Goal: Use online tool/utility: Utilize a website feature to perform a specific function

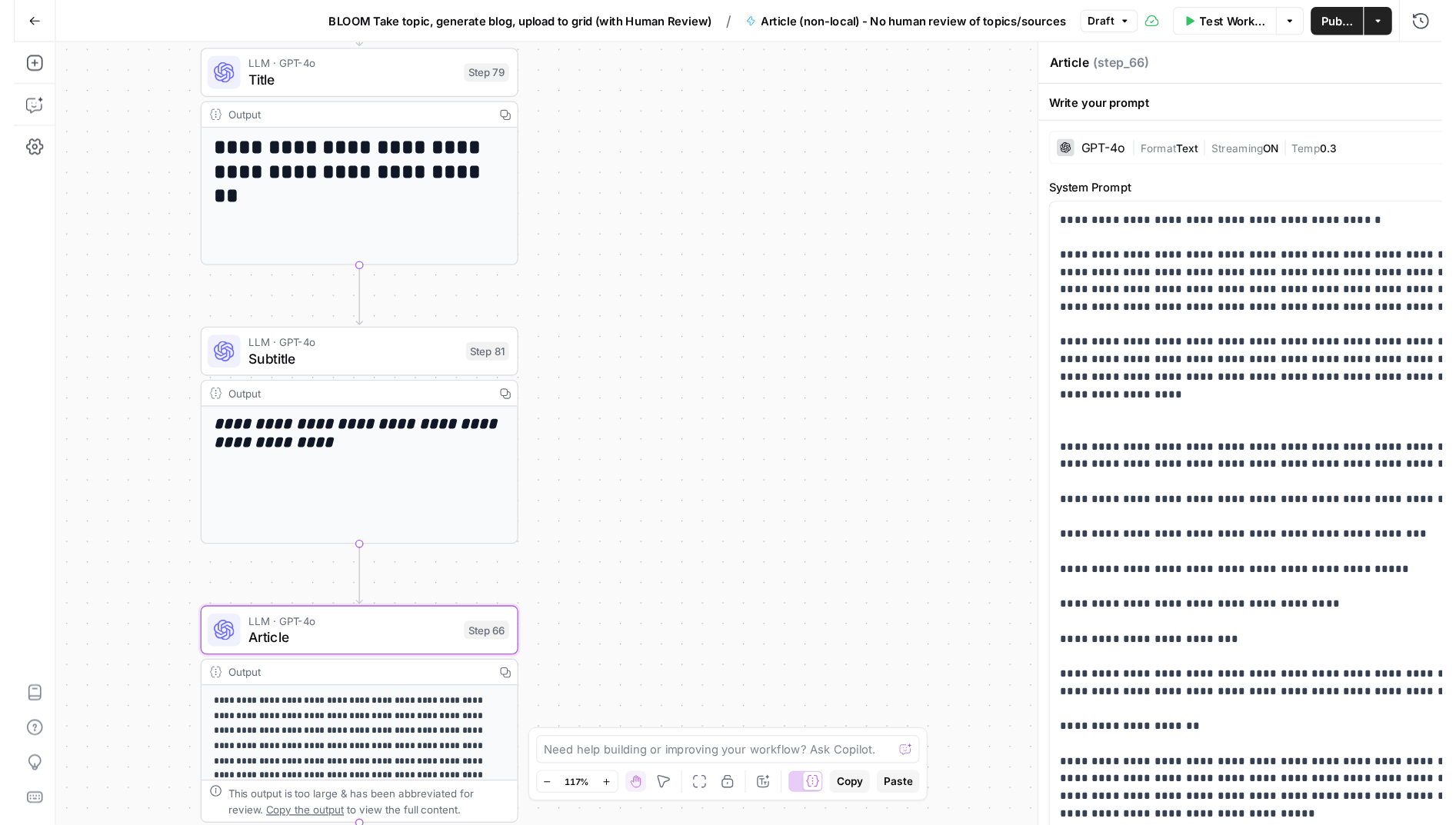
scroll to position [521, 0]
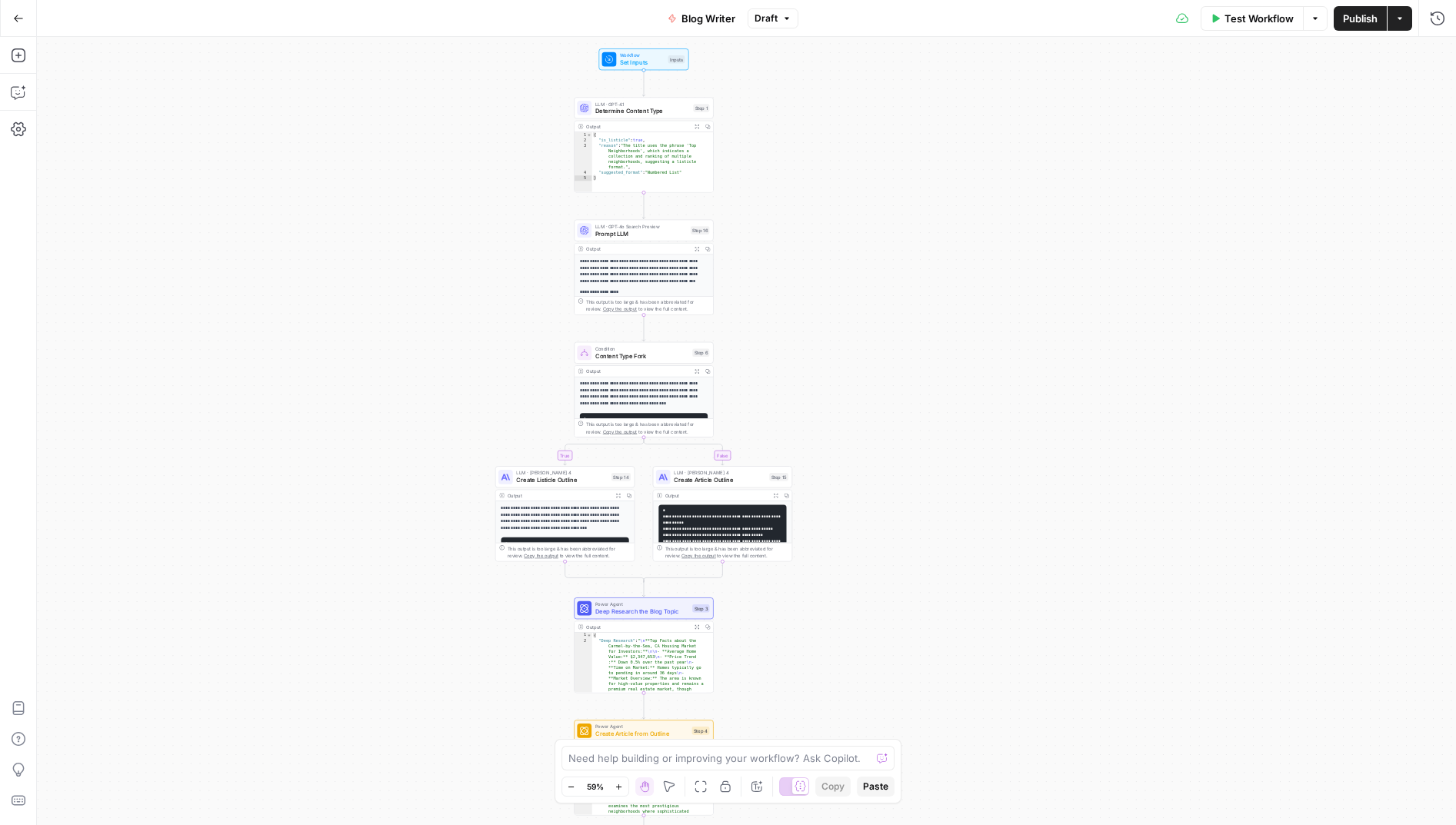
click at [15, 13] on icon "button" at bounding box center [18, 18] width 11 height 11
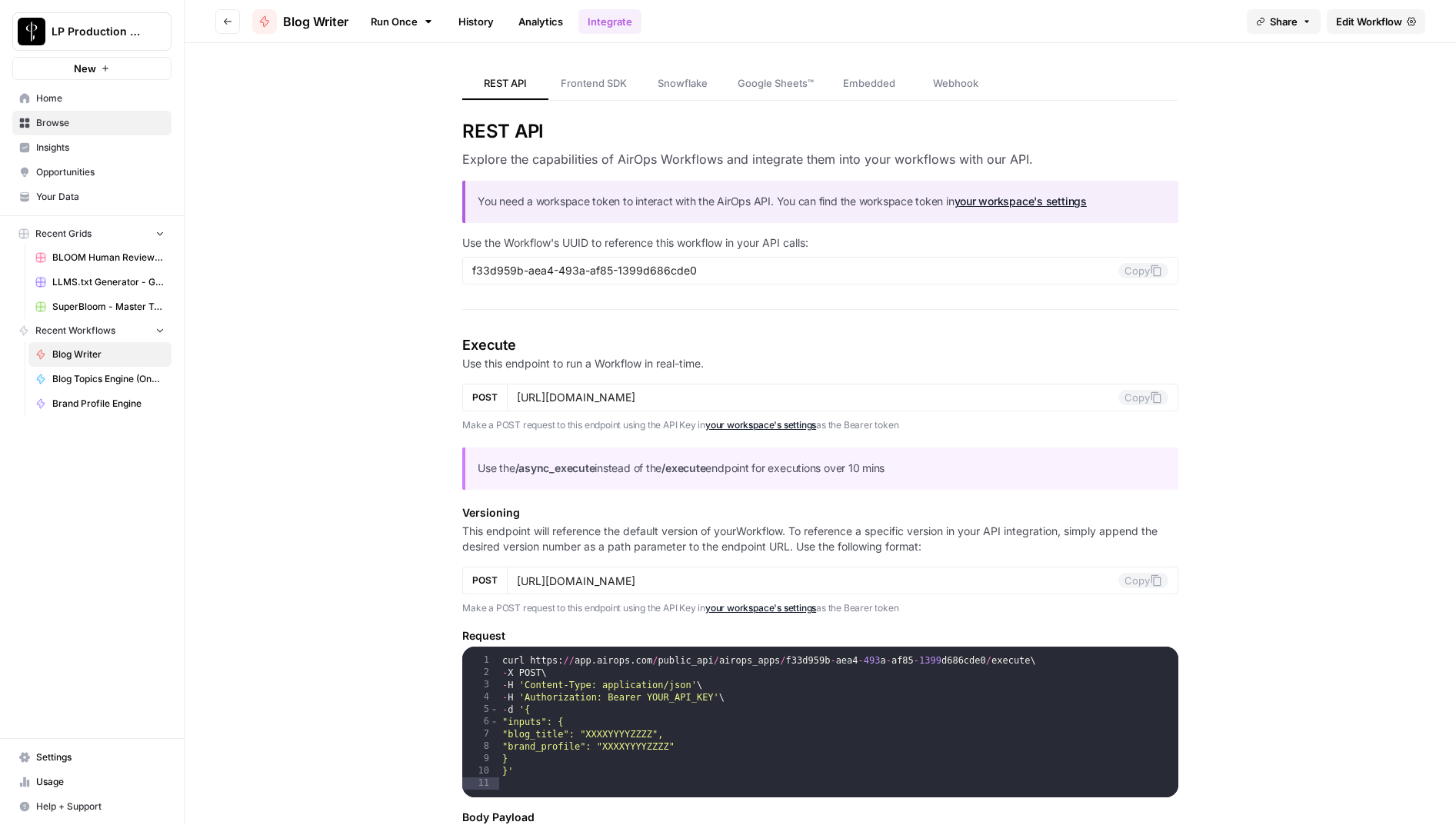
click at [230, 23] on icon "button" at bounding box center [228, 22] width 10 height 10
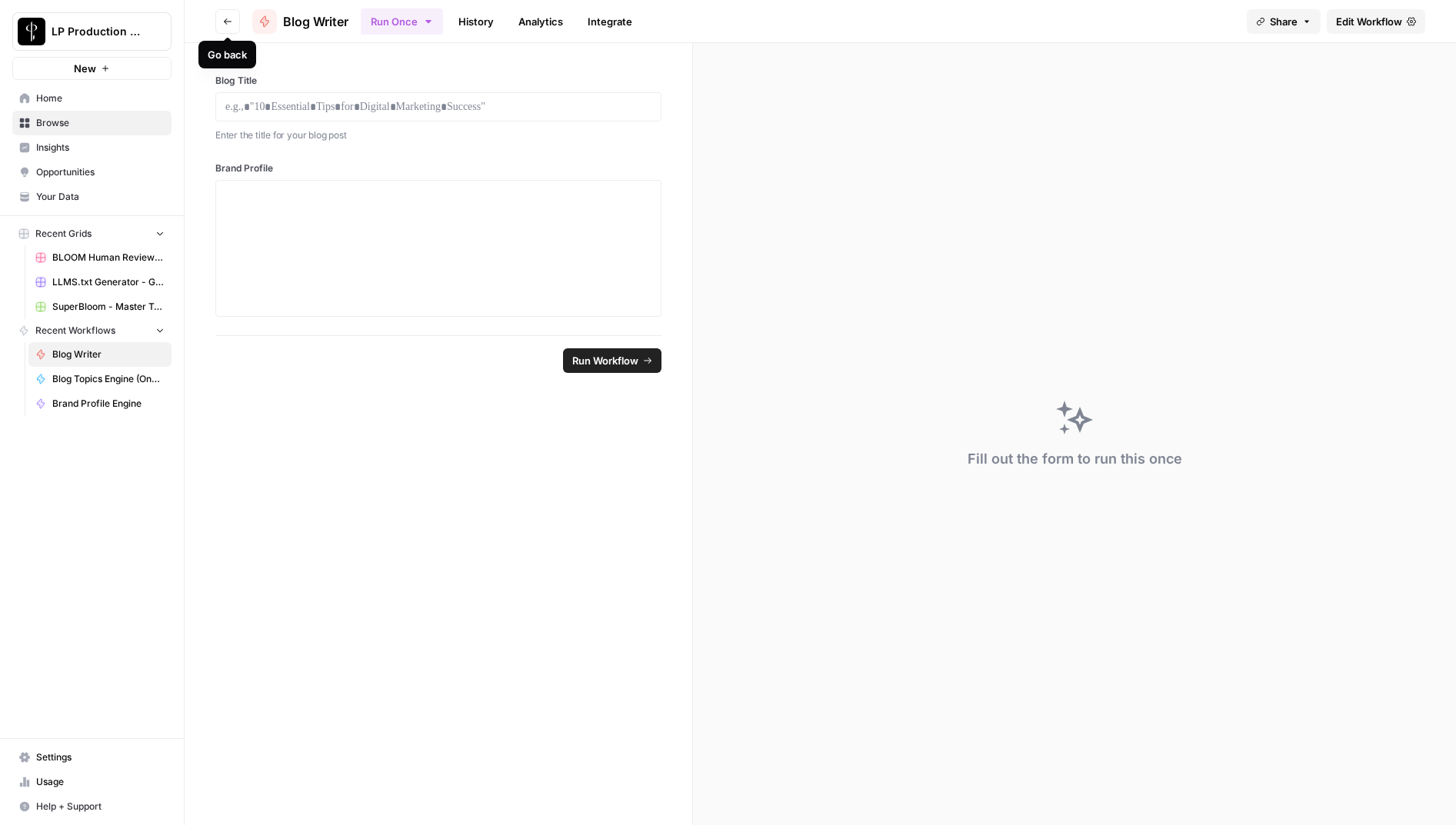
click at [230, 23] on icon "button" at bounding box center [228, 22] width 10 height 10
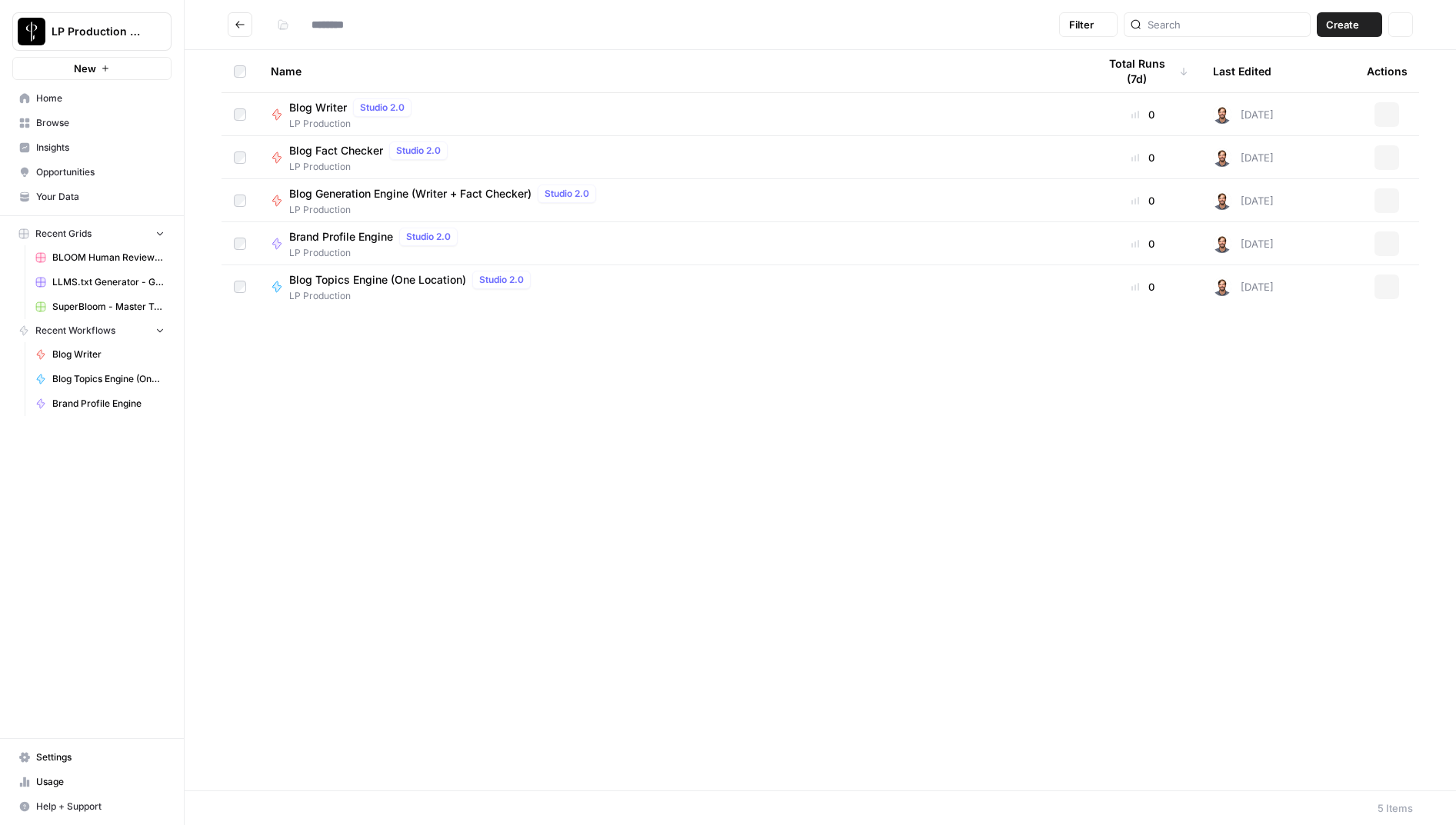
type input "**********"
click at [82, 122] on span "Browse" at bounding box center [101, 123] width 129 height 13
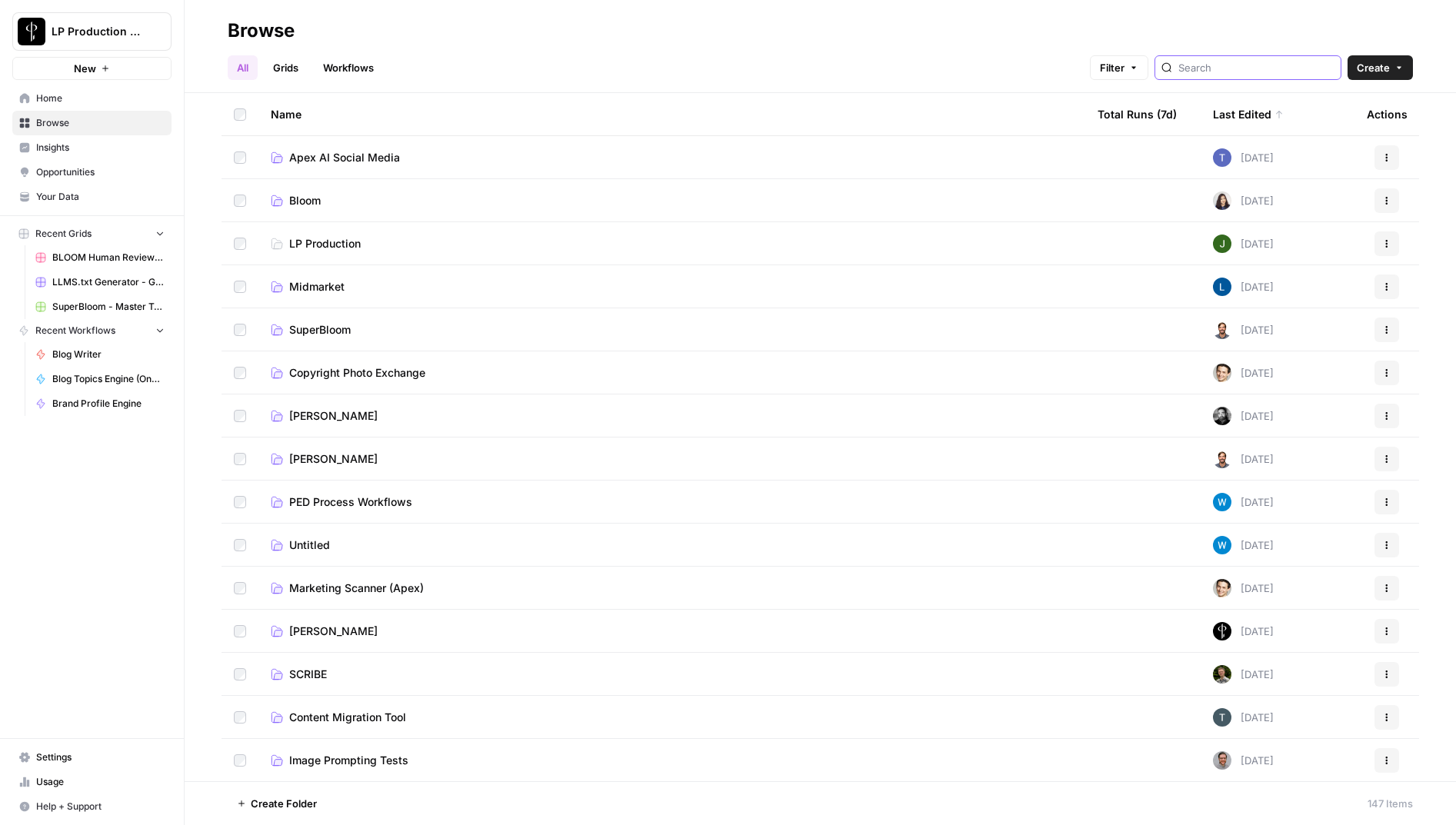
click at [1231, 71] on input "search" at bounding box center [1256, 67] width 157 height 15
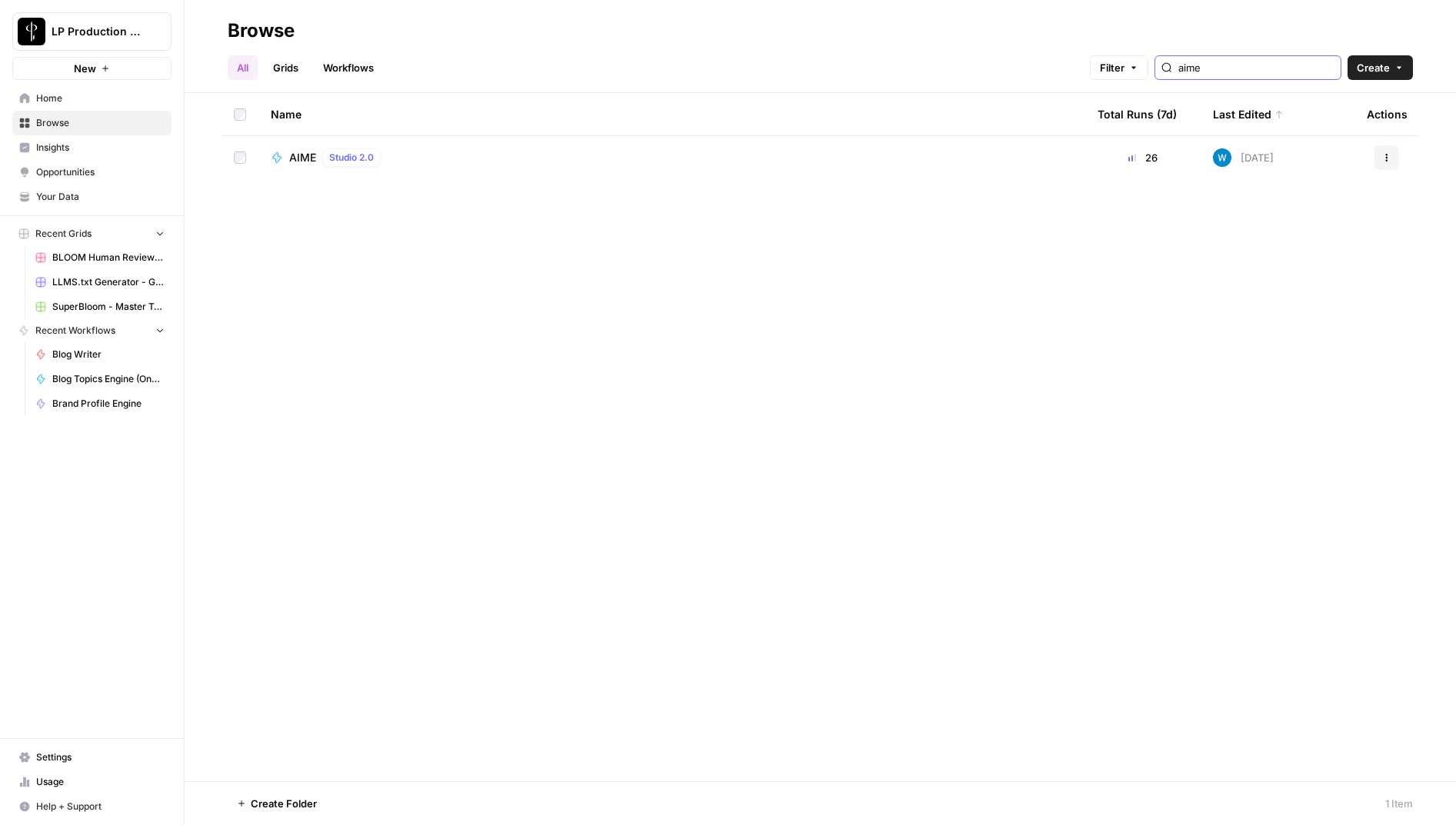
type input "aime"
click at [303, 157] on span "AIME" at bounding box center [303, 158] width 27 height 15
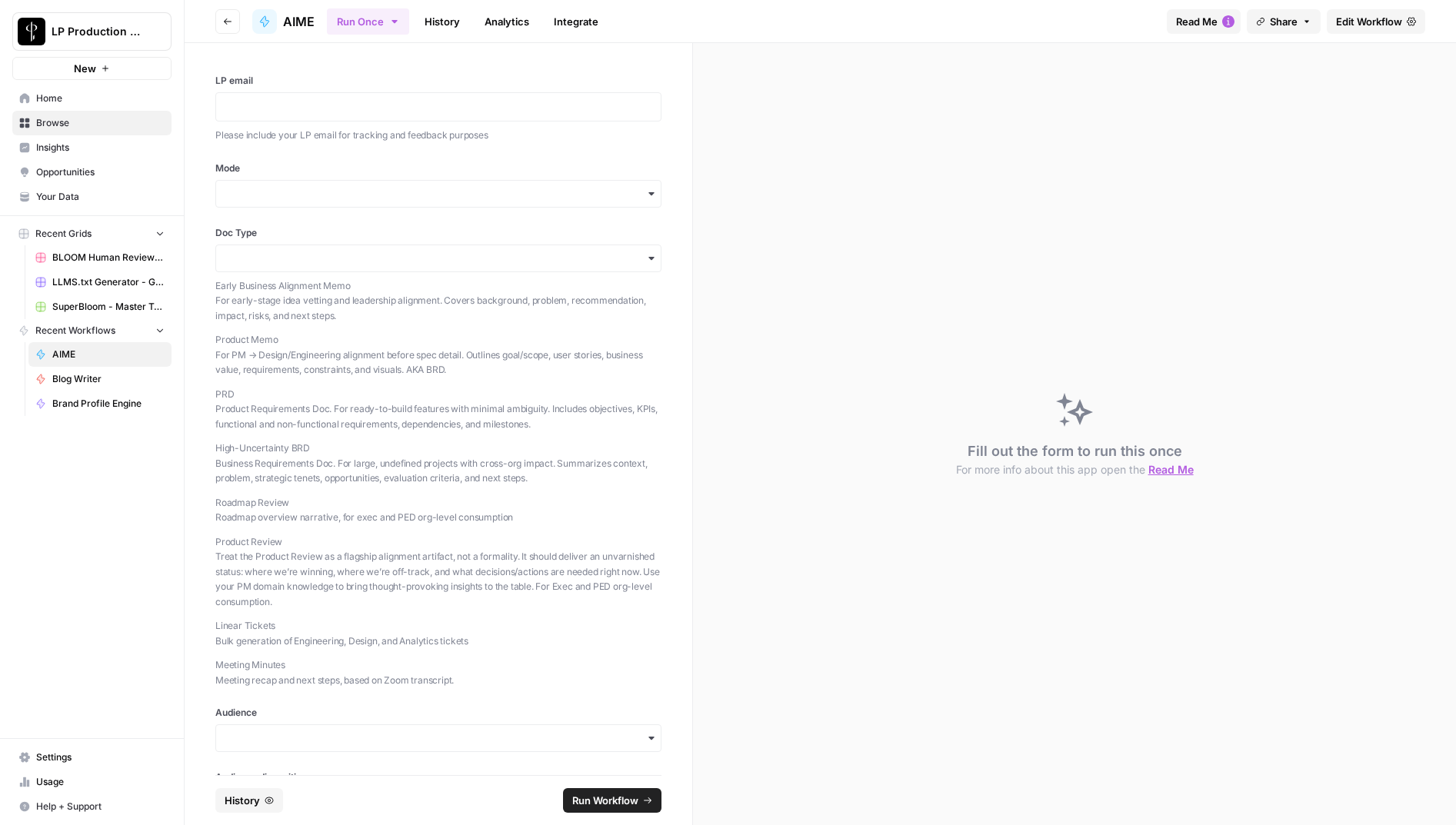
click at [1394, 22] on span "Edit Workflow" at bounding box center [1369, 21] width 66 height 15
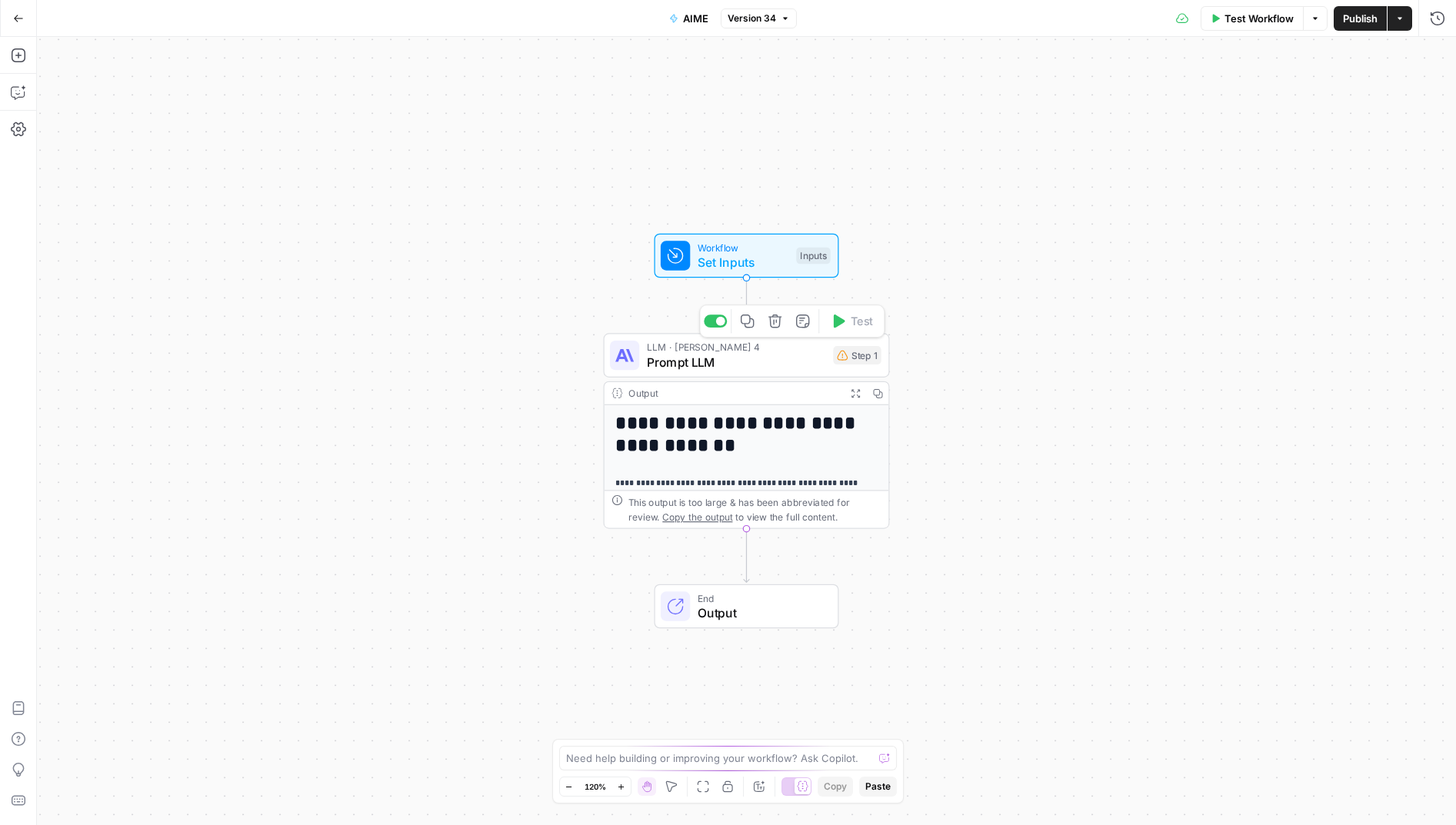
click at [742, 358] on span "Prompt LLM" at bounding box center [737, 362] width 180 height 18
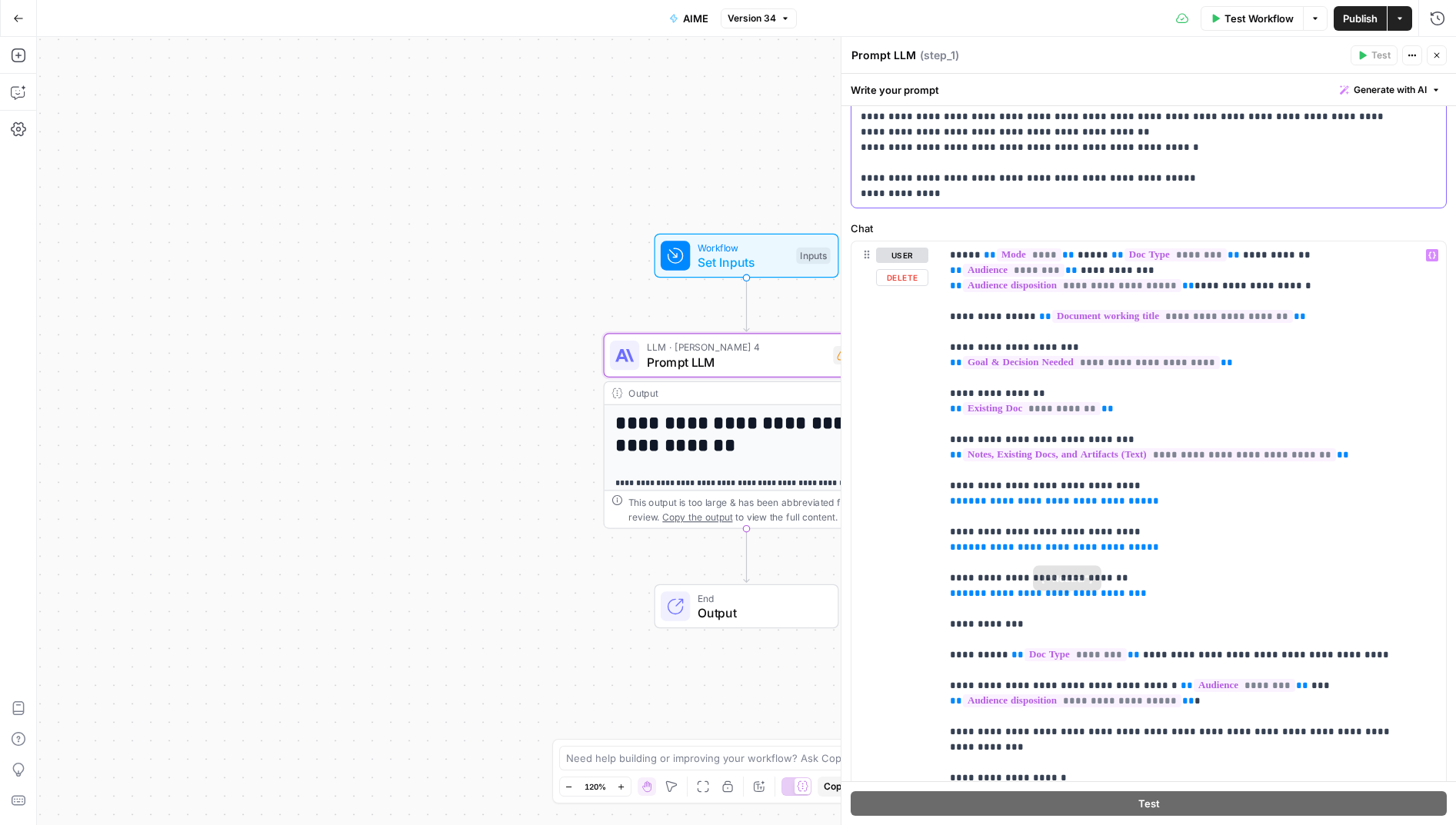
scroll to position [439, 0]
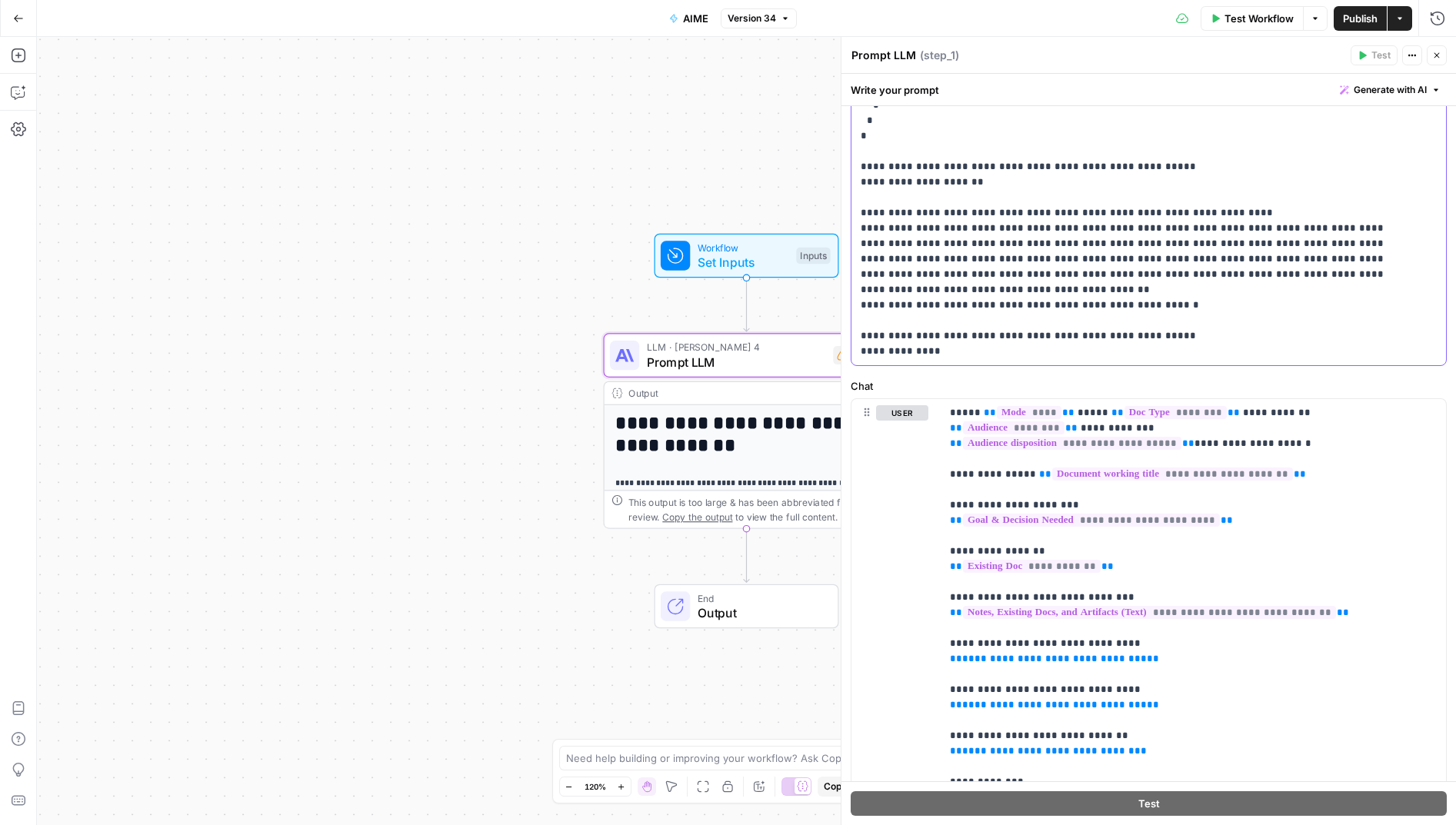
drag, startPoint x: 861, startPoint y: 189, endPoint x: 1310, endPoint y: 348, distance: 476.3
copy p "**********"
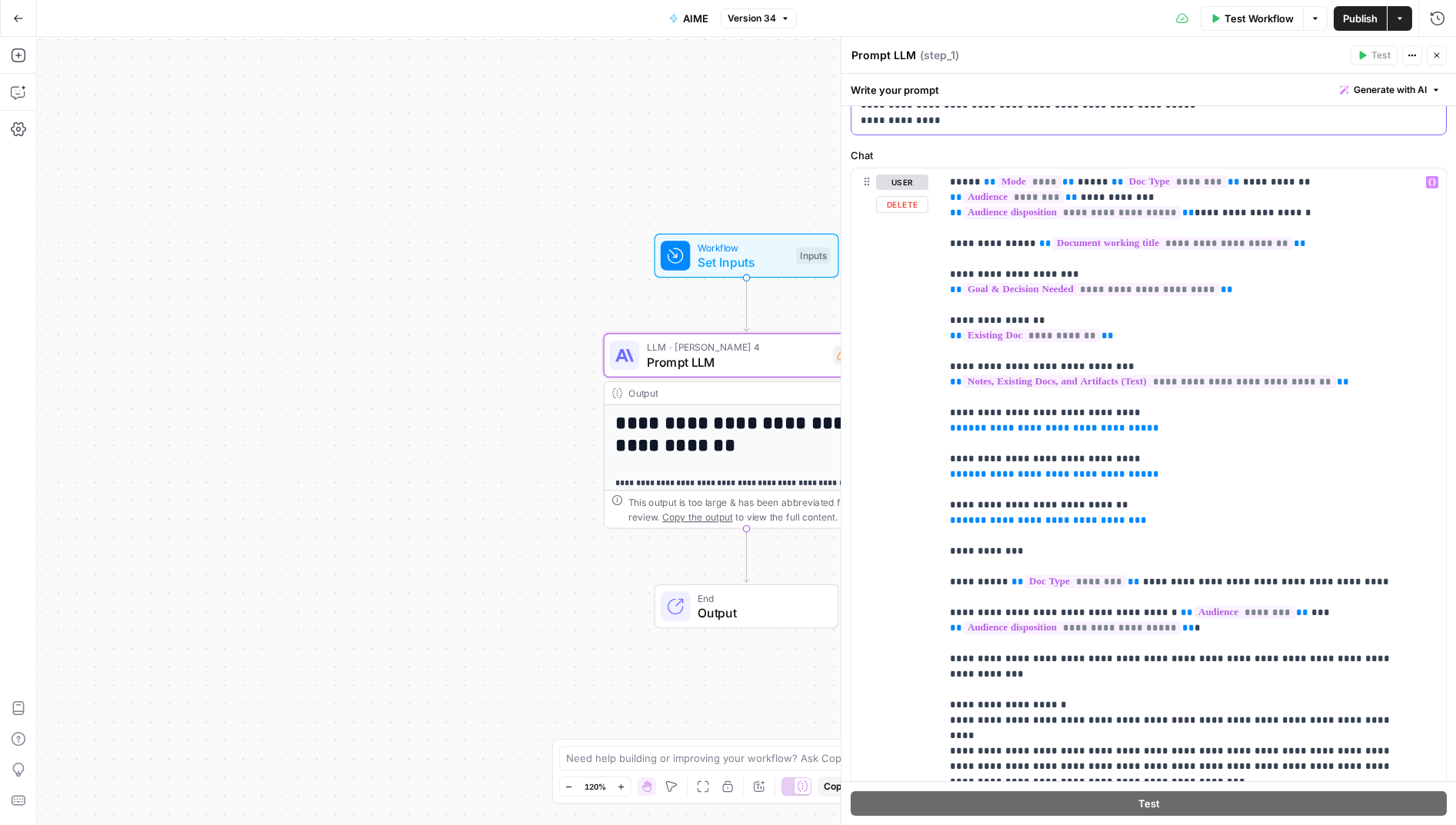
scroll to position [680, 0]
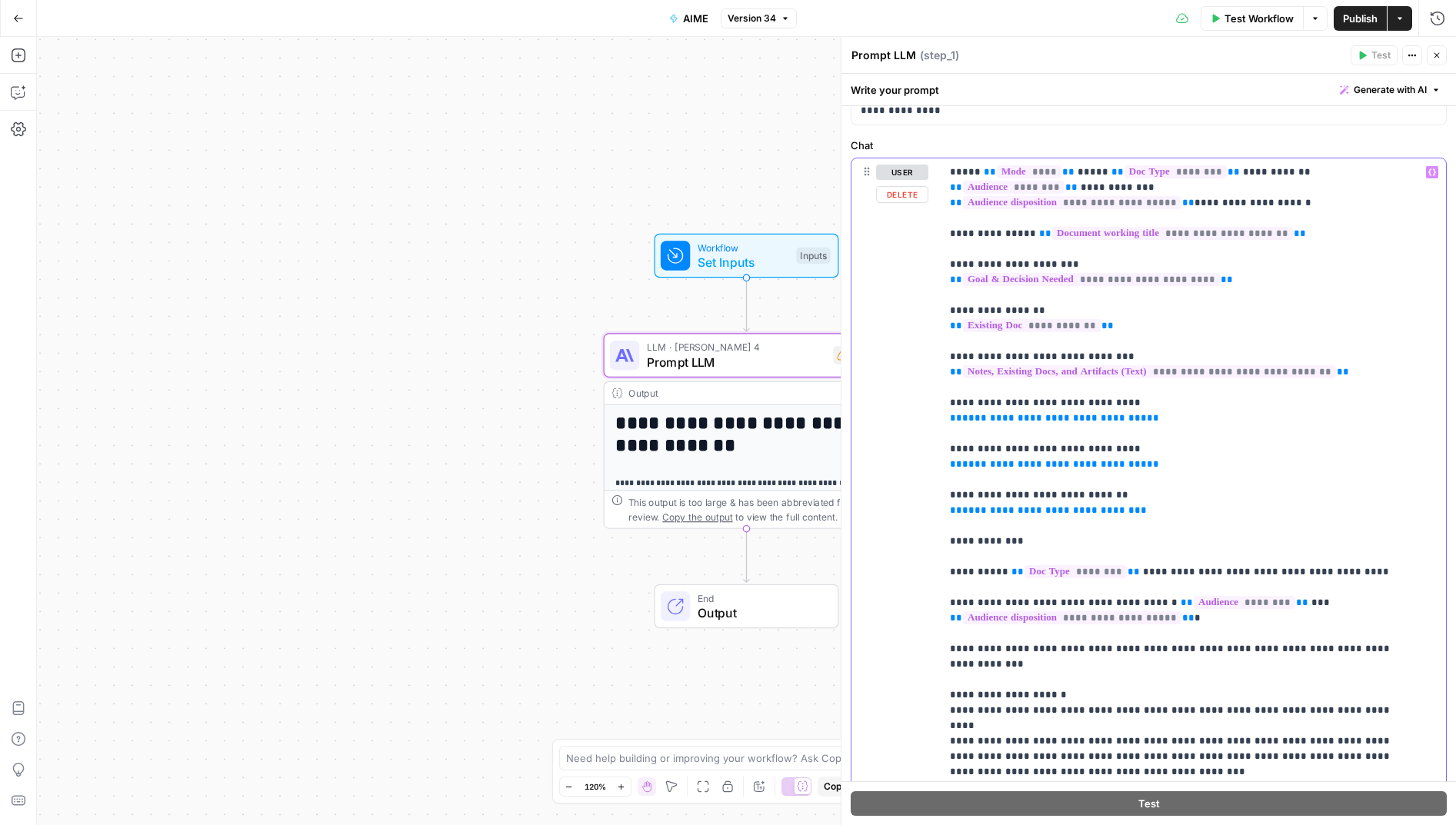
drag, startPoint x: 951, startPoint y: 167, endPoint x: 964, endPoint y: 200, distance: 35.5
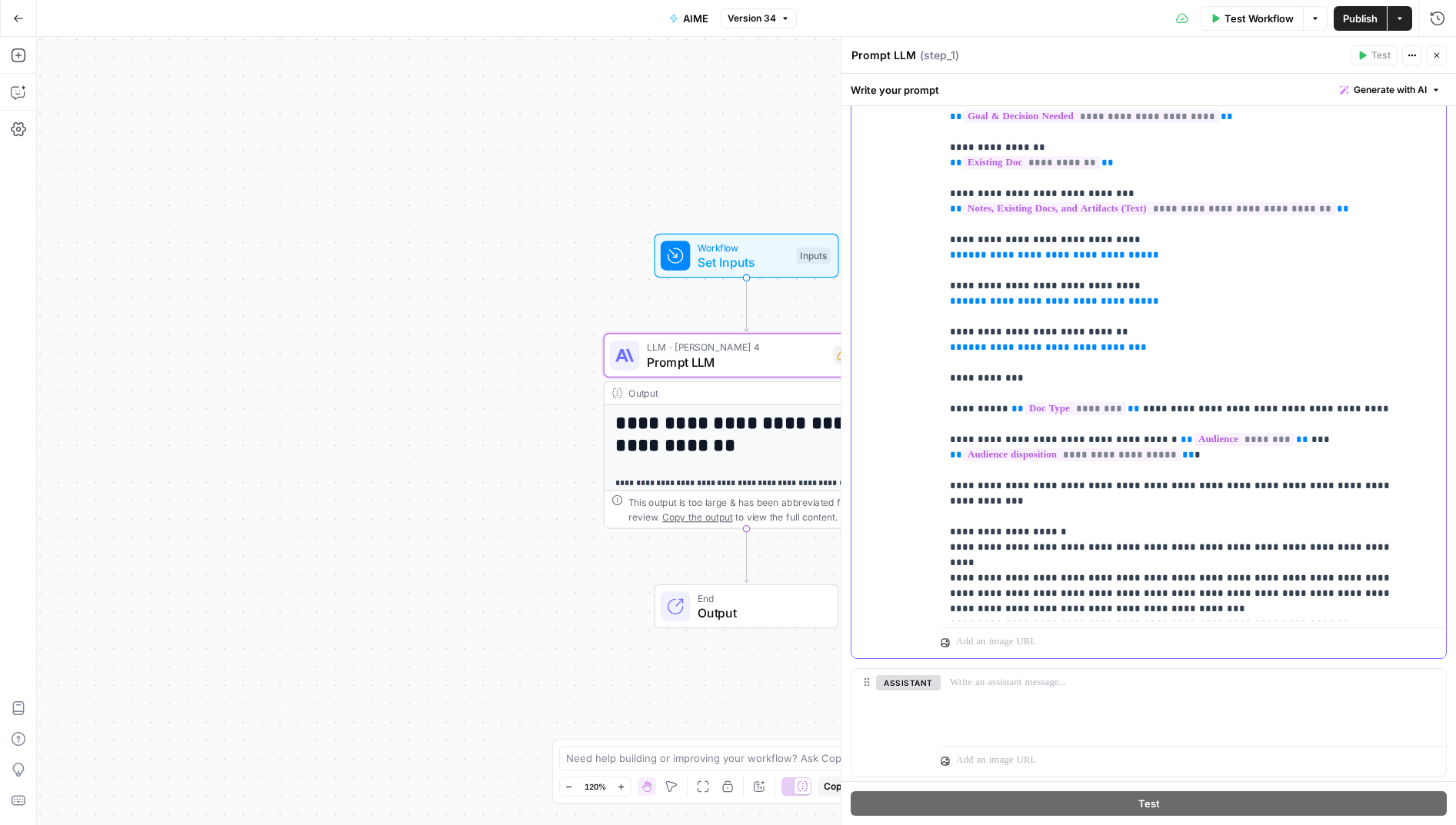
scroll to position [689, 0]
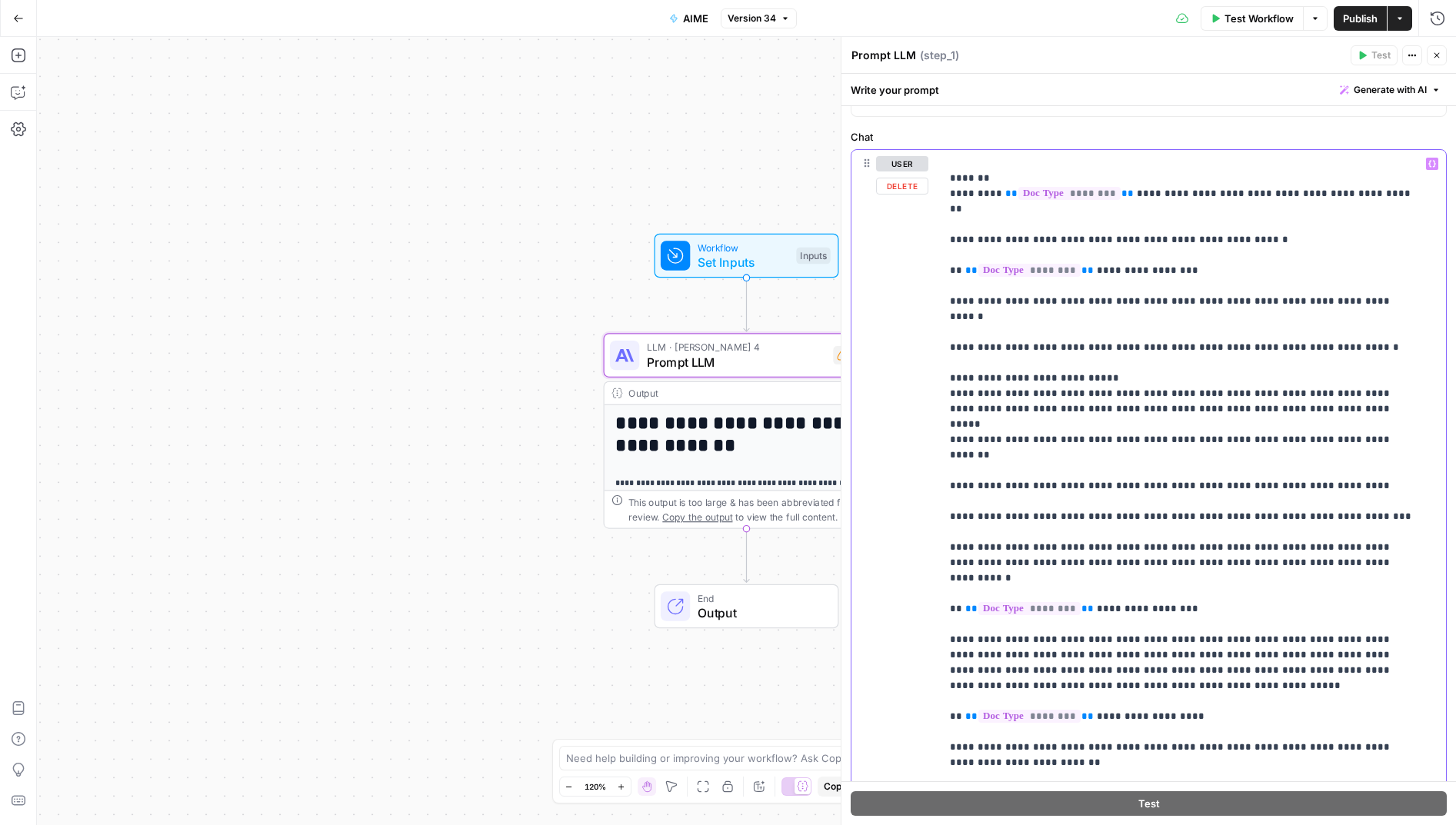
scroll to position [884, 0]
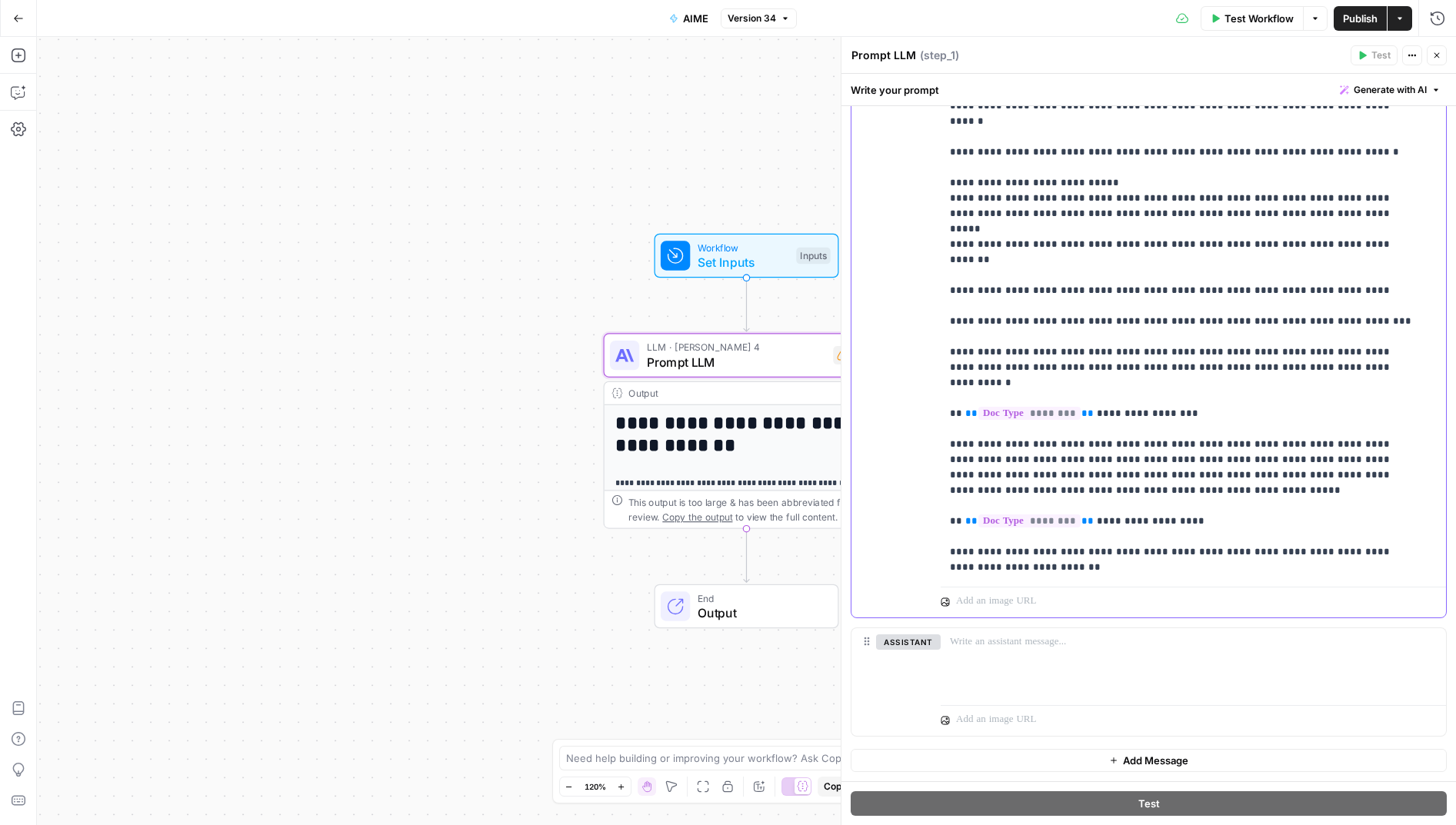
drag, startPoint x: 951, startPoint y: 160, endPoint x: 1313, endPoint y: 570, distance: 546.9
copy p "**********"
